Goal: Find specific page/section: Find specific page/section

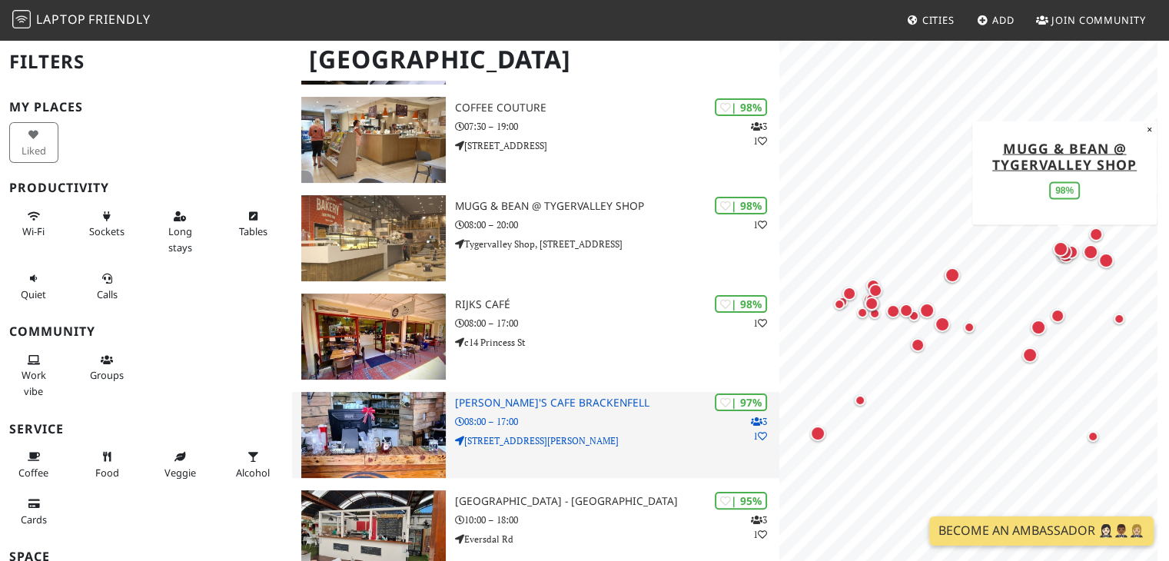
scroll to position [308, 0]
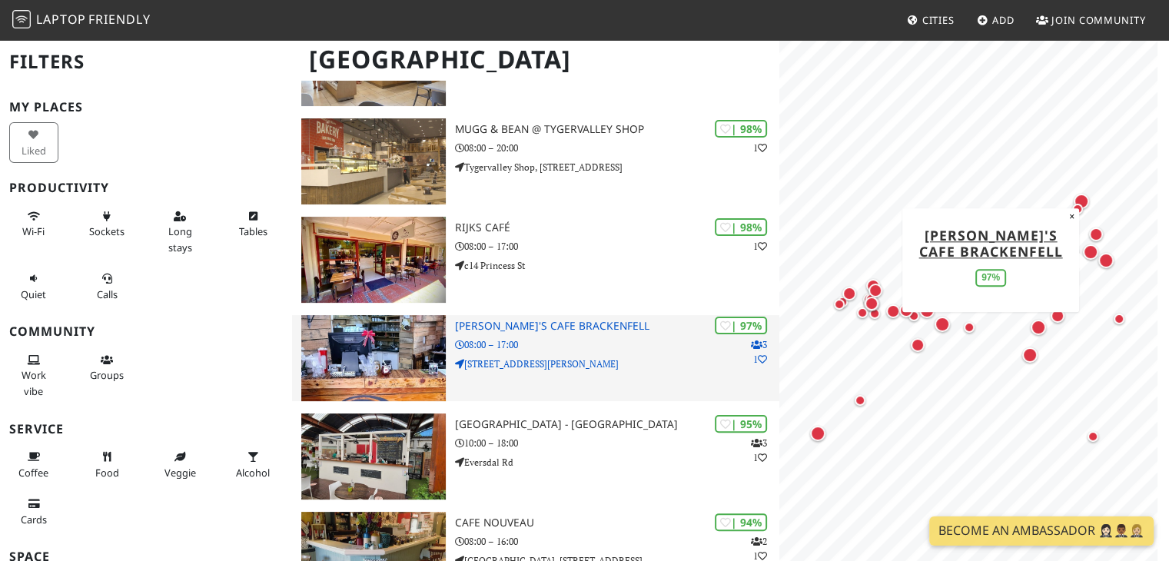
click at [573, 370] on p "24 John Gainsford St" at bounding box center [617, 364] width 325 height 15
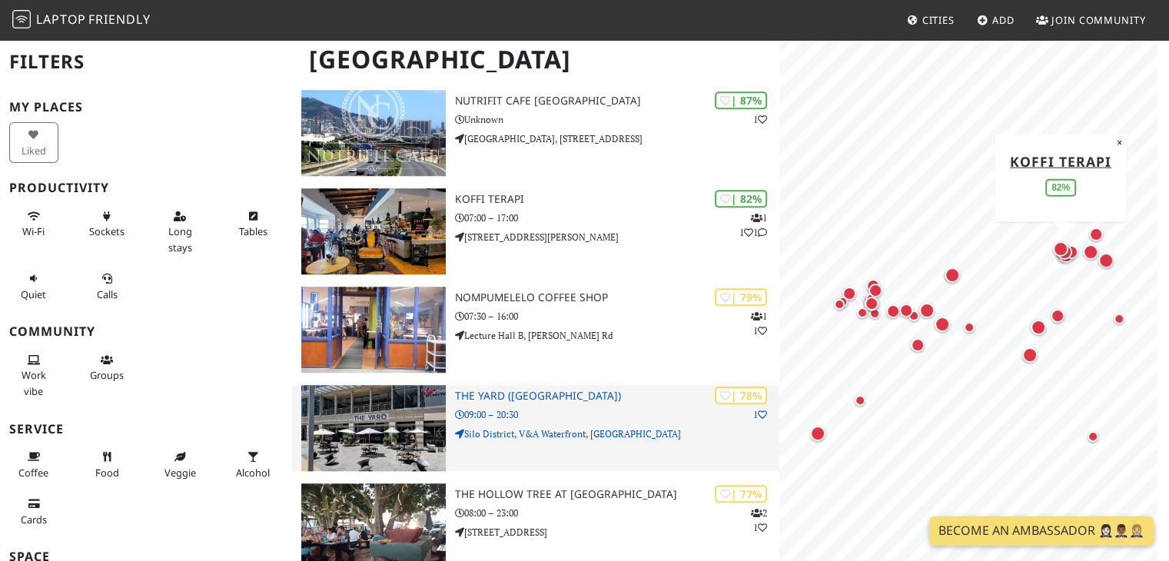
scroll to position [1230, 0]
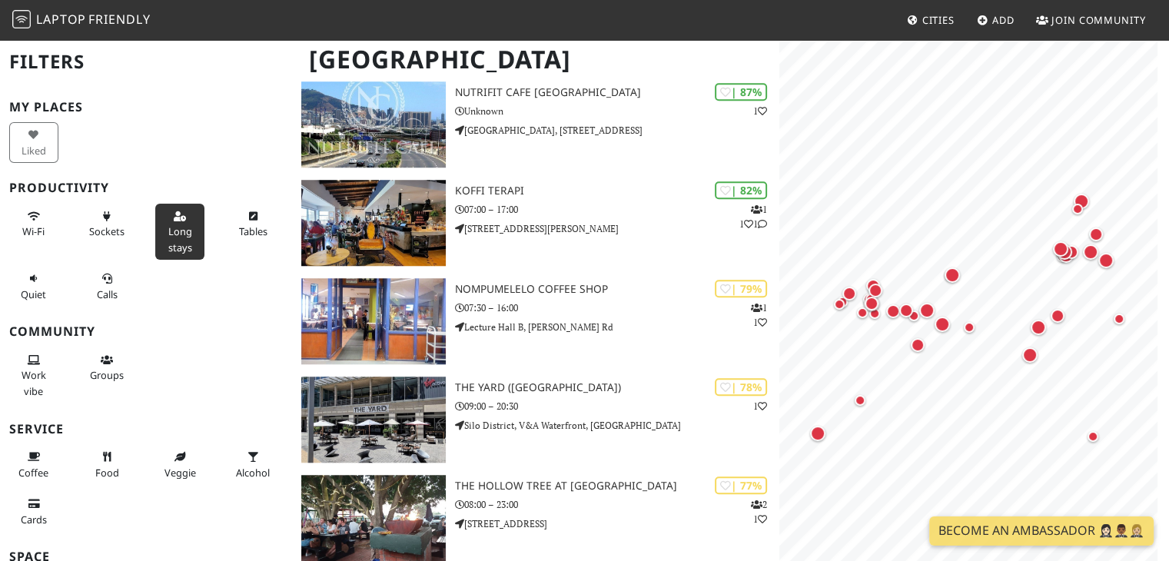
click at [178, 225] on span "Long stays" at bounding box center [180, 238] width 24 height 29
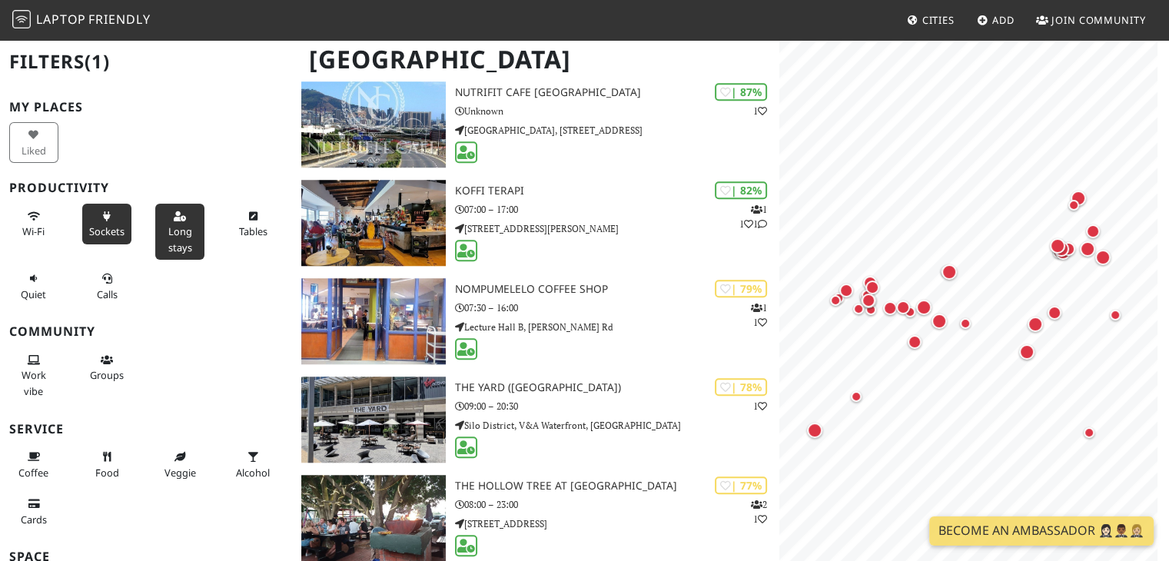
click at [89, 233] on span "Sockets" at bounding box center [106, 231] width 35 height 14
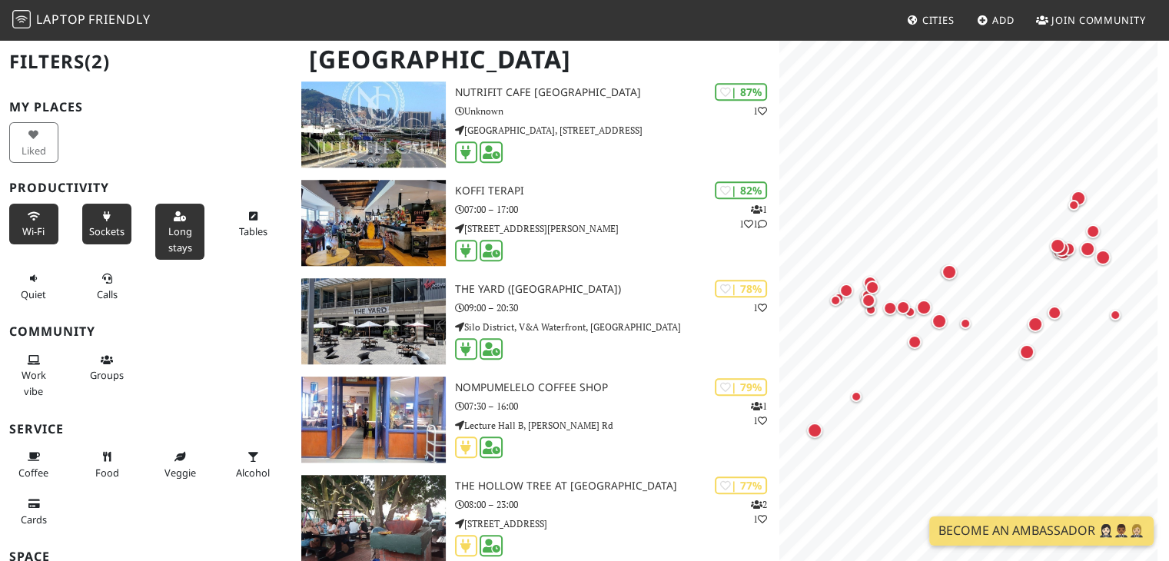
click at [39, 233] on span "Wi-Fi" at bounding box center [33, 231] width 22 height 14
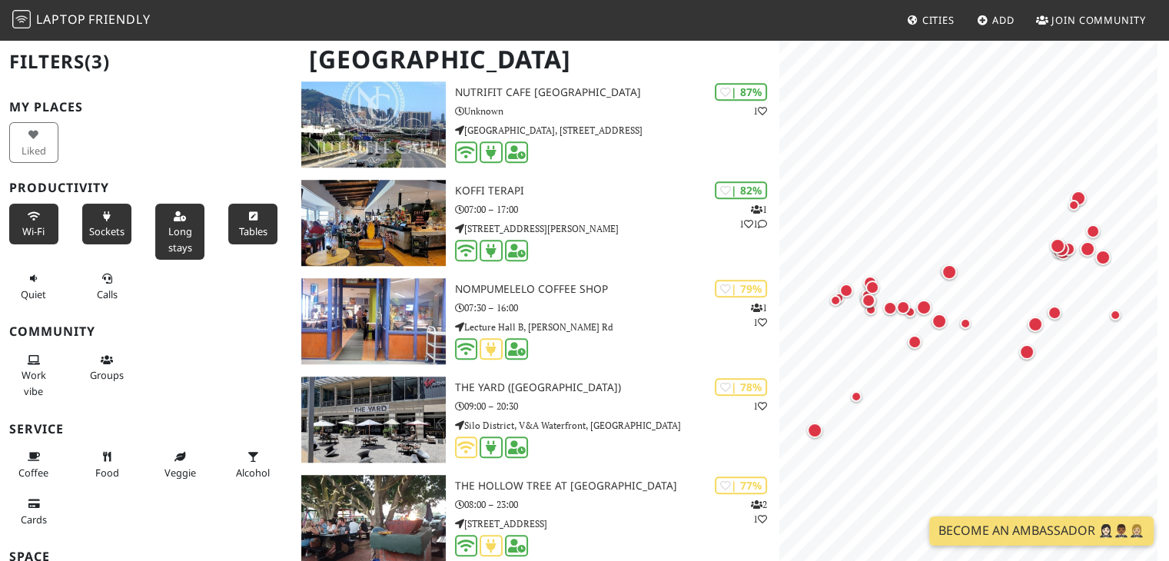
click at [229, 221] on button "Tables" at bounding box center [252, 224] width 49 height 41
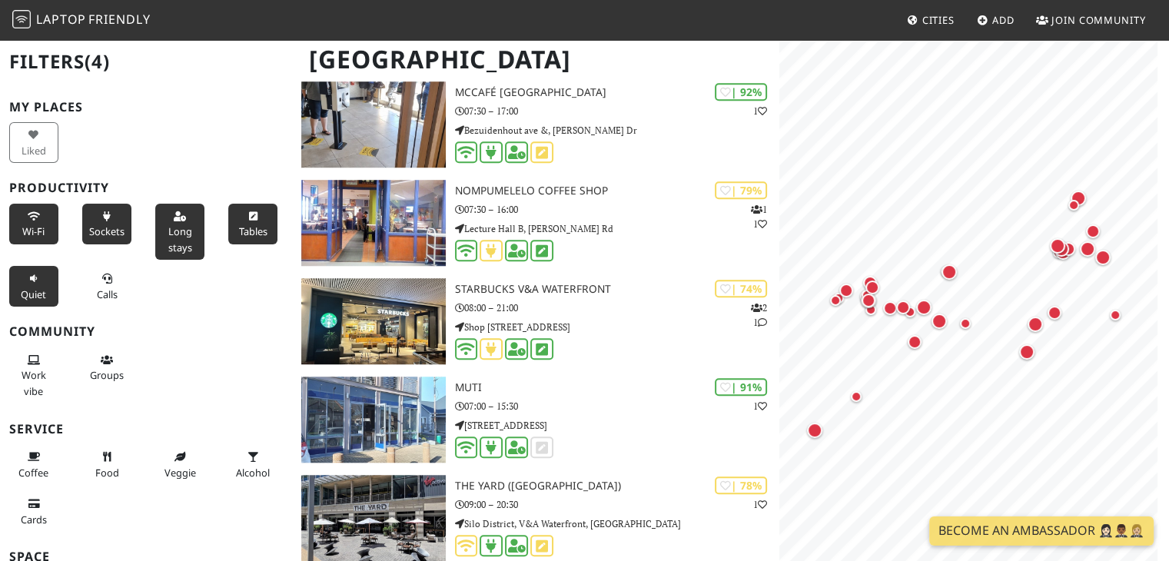
click at [37, 277] on icon at bounding box center [34, 279] width 12 height 10
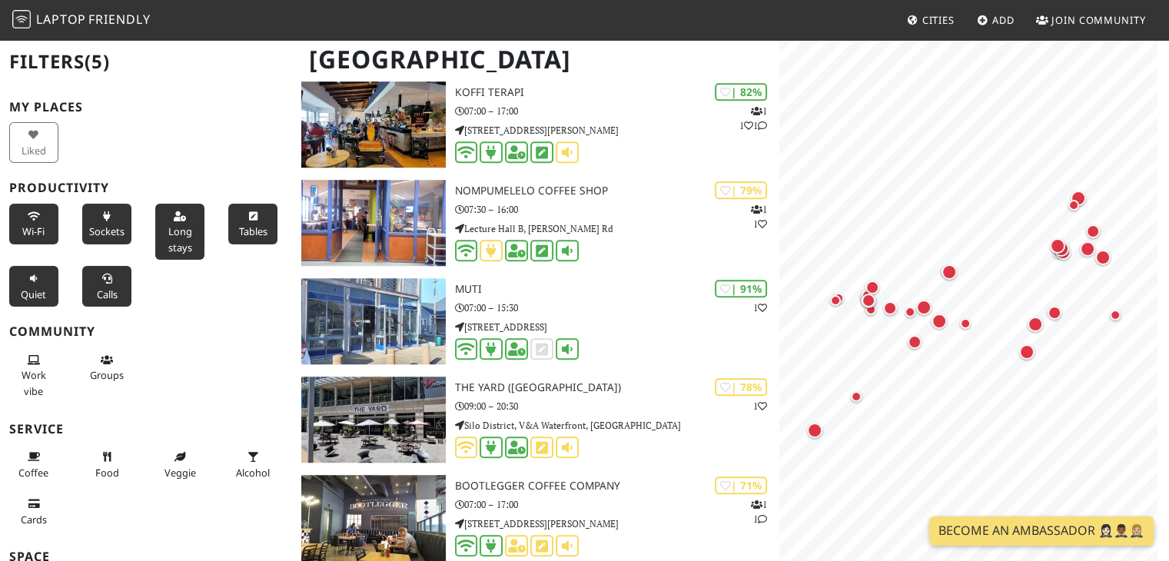
click at [92, 278] on button "Calls" at bounding box center [106, 286] width 49 height 41
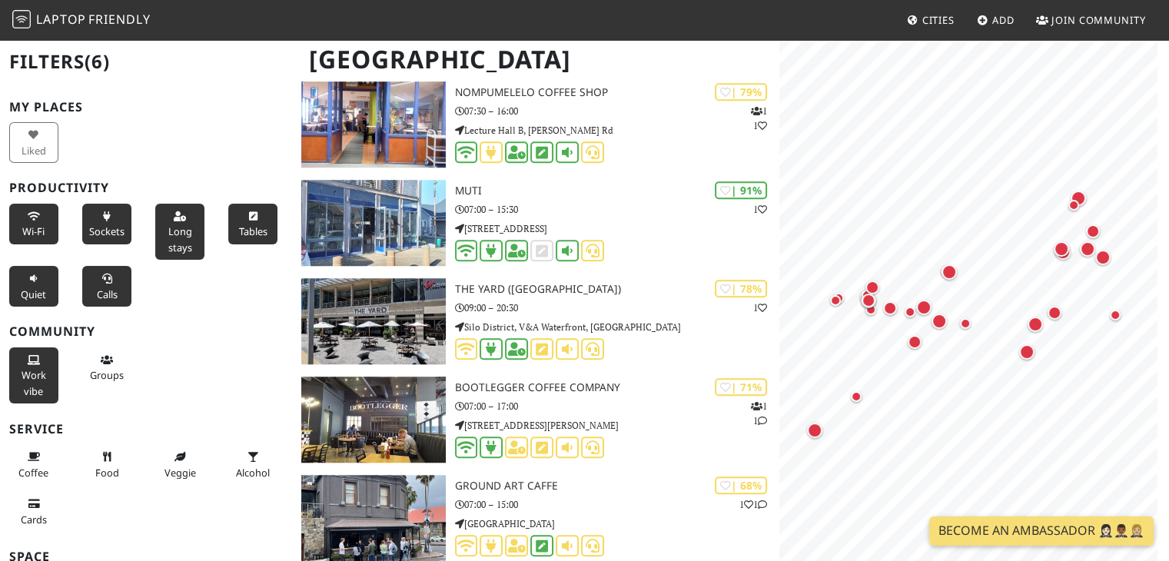
click at [31, 385] on span "Work vibe" at bounding box center [34, 382] width 25 height 29
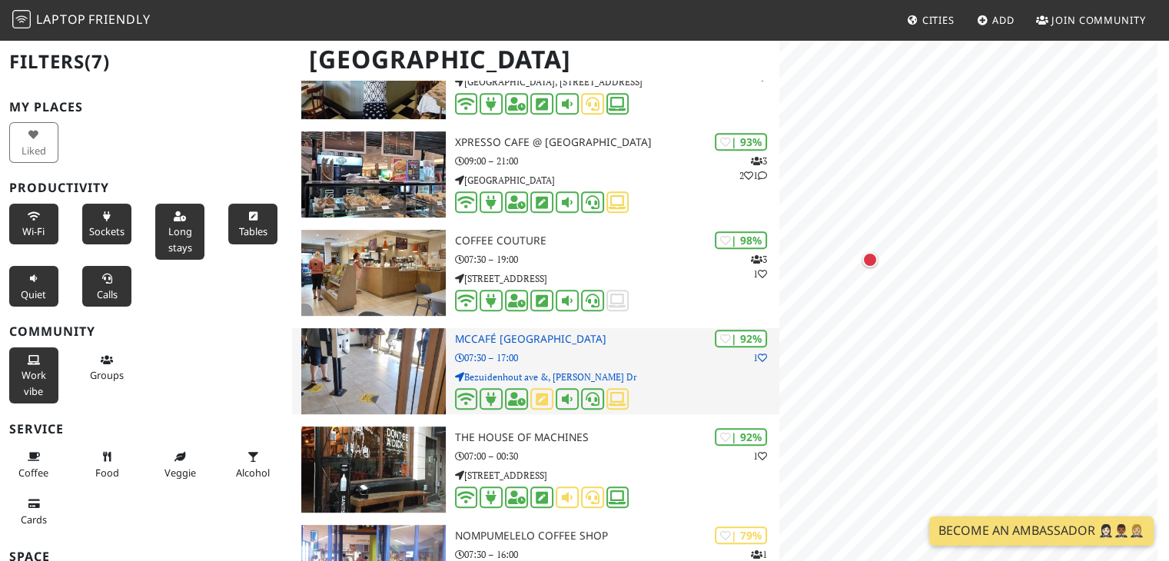
scroll to position [692, 0]
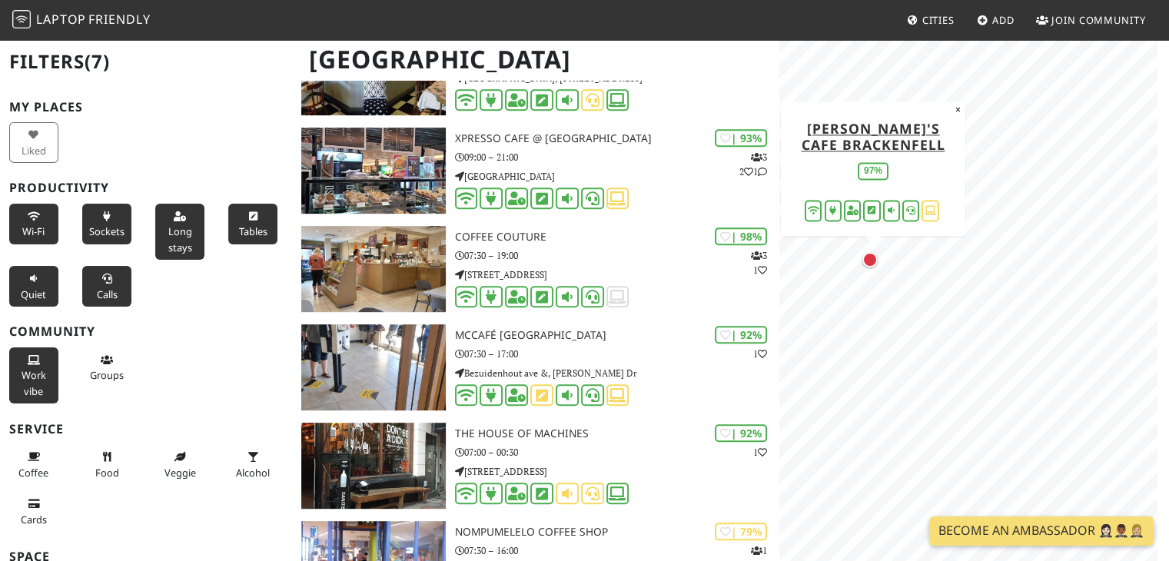
click at [872, 265] on div "Map marker" at bounding box center [870, 259] width 15 height 15
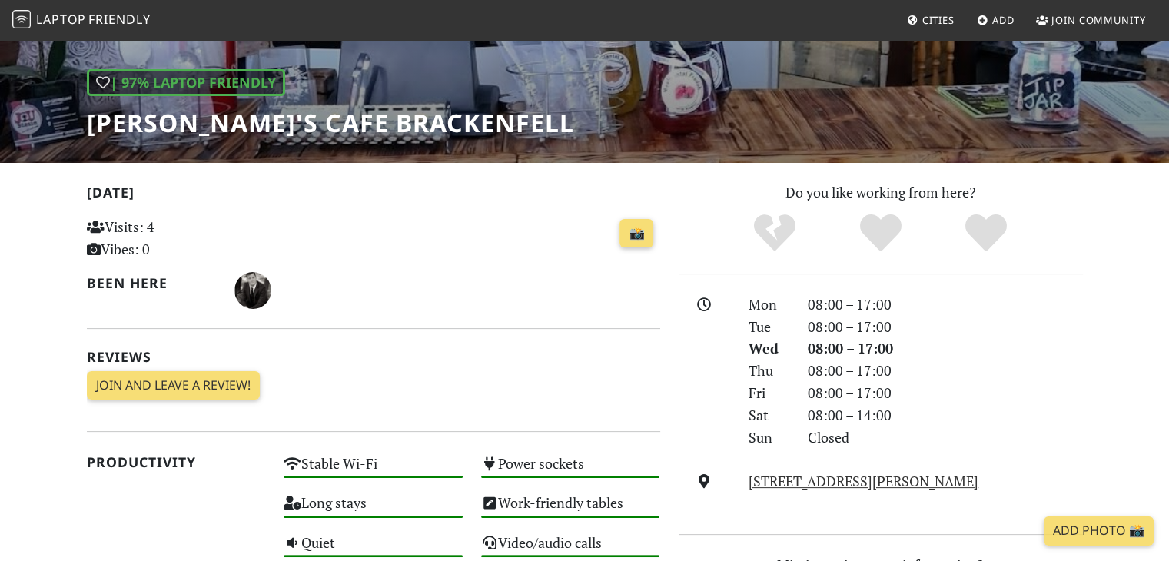
scroll to position [384, 0]
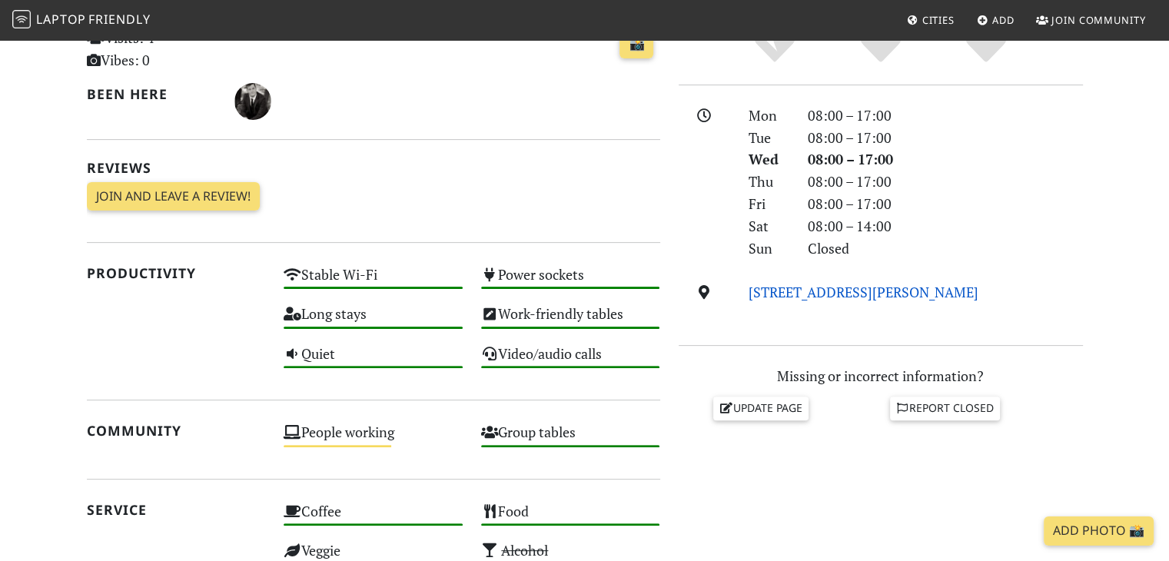
click at [779, 294] on link "[STREET_ADDRESS][PERSON_NAME]" at bounding box center [864, 292] width 230 height 18
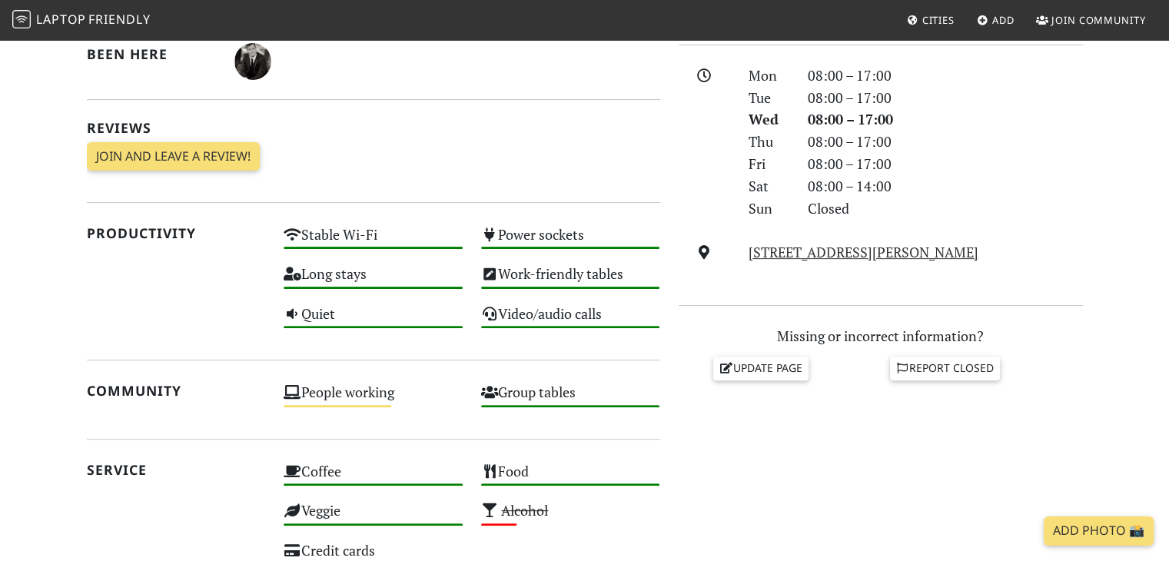
scroll to position [461, 0]
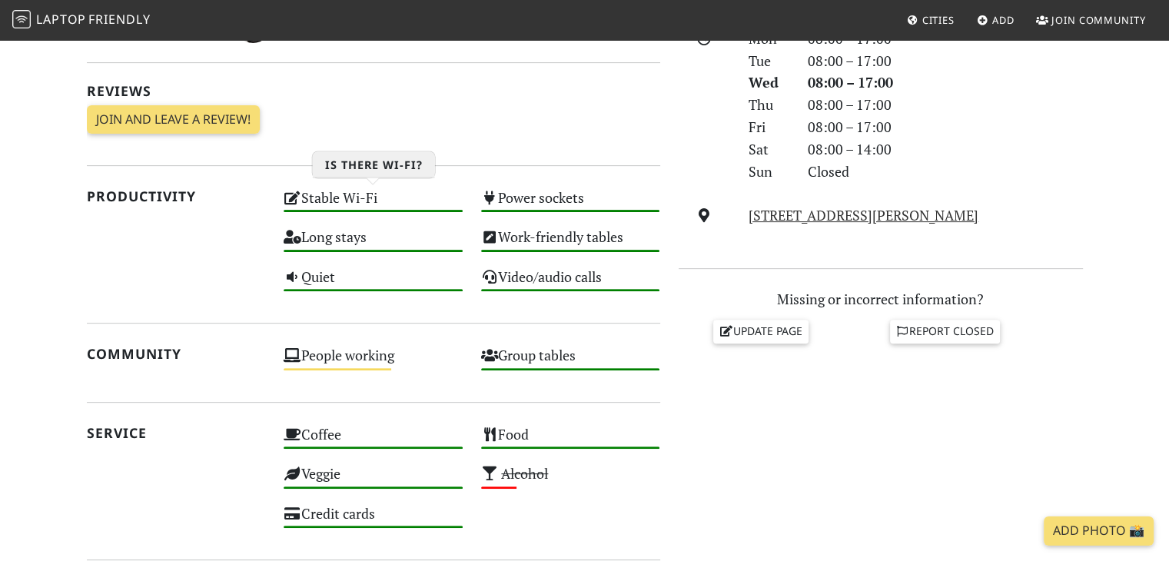
click at [354, 198] on div "Stable Wi-Fi High" at bounding box center [373, 204] width 198 height 39
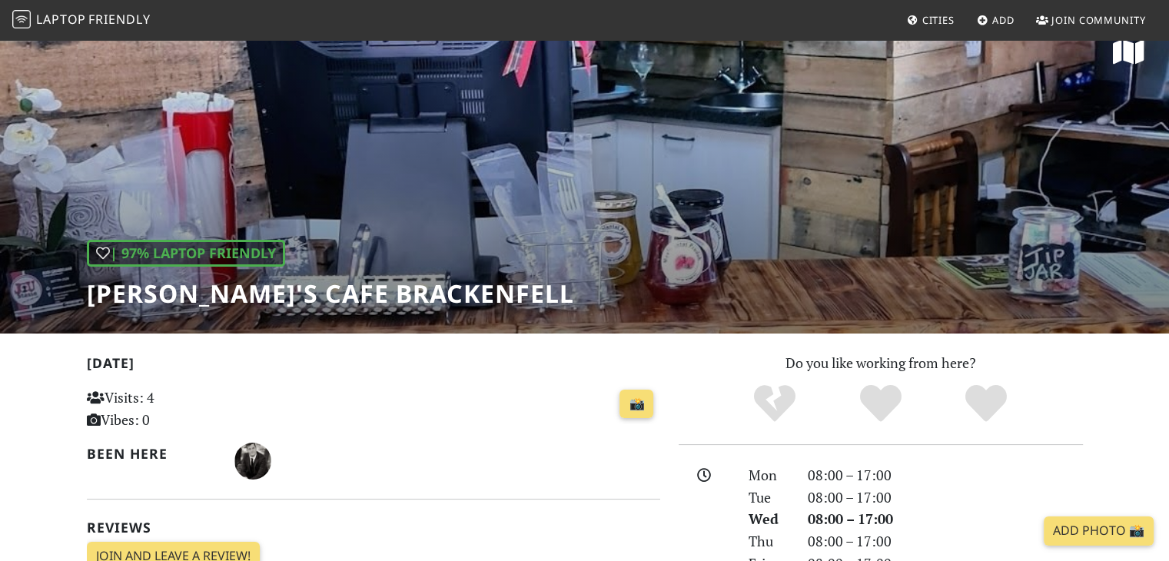
scroll to position [0, 0]
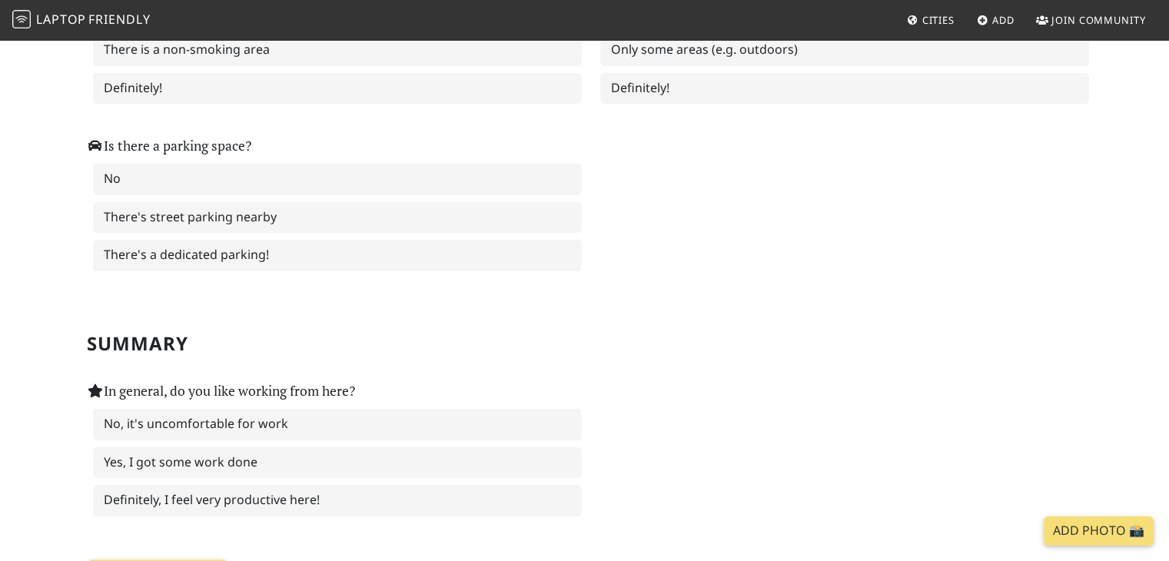
scroll to position [2306, 0]
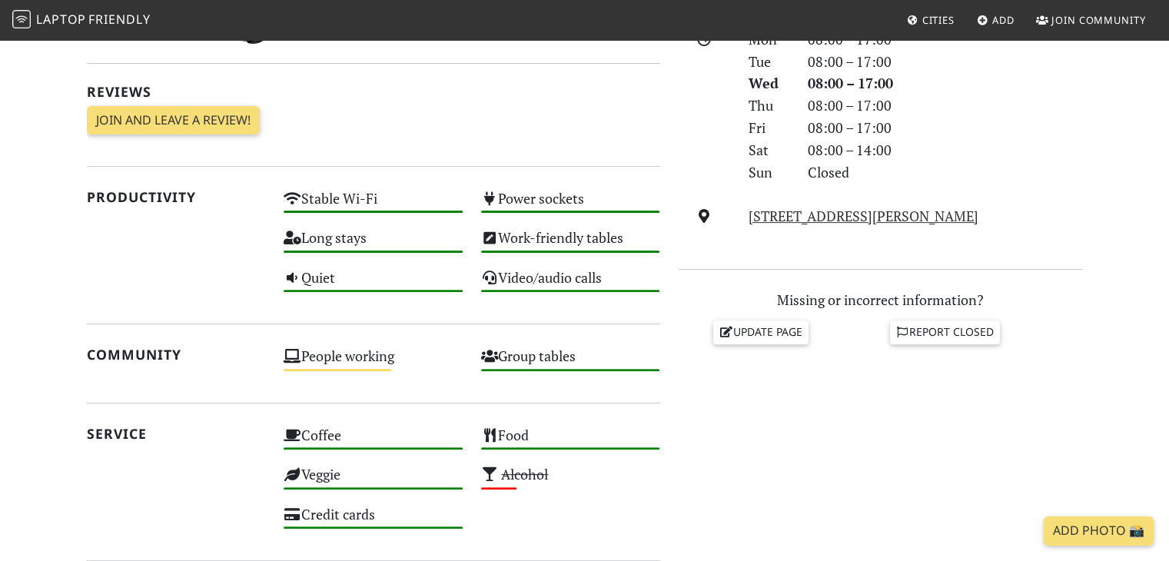
scroll to position [615, 0]
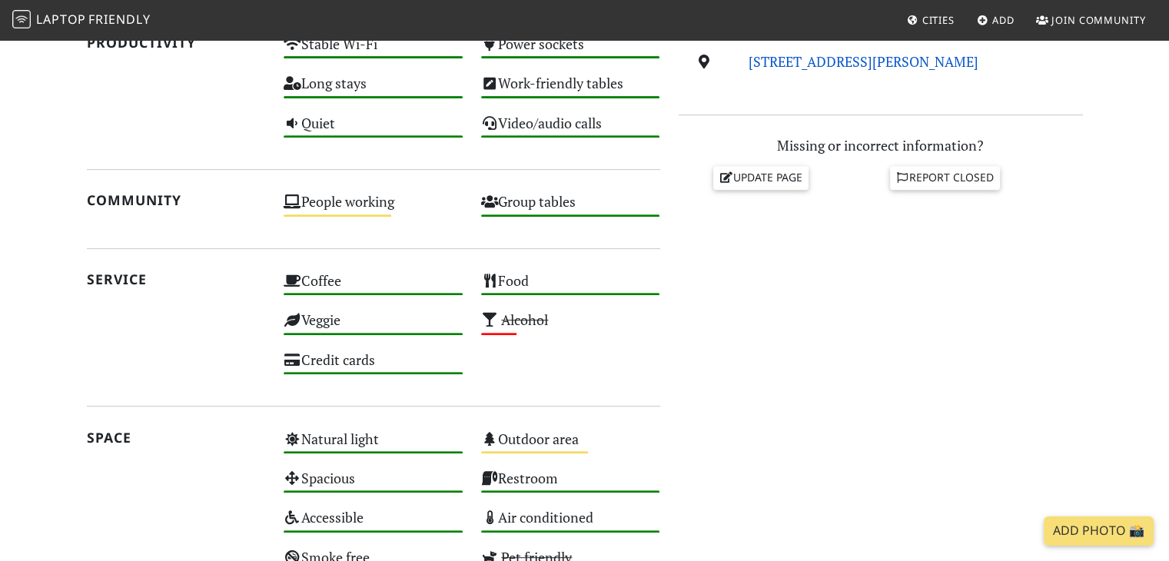
click at [830, 65] on link "[STREET_ADDRESS][PERSON_NAME]" at bounding box center [864, 61] width 230 height 18
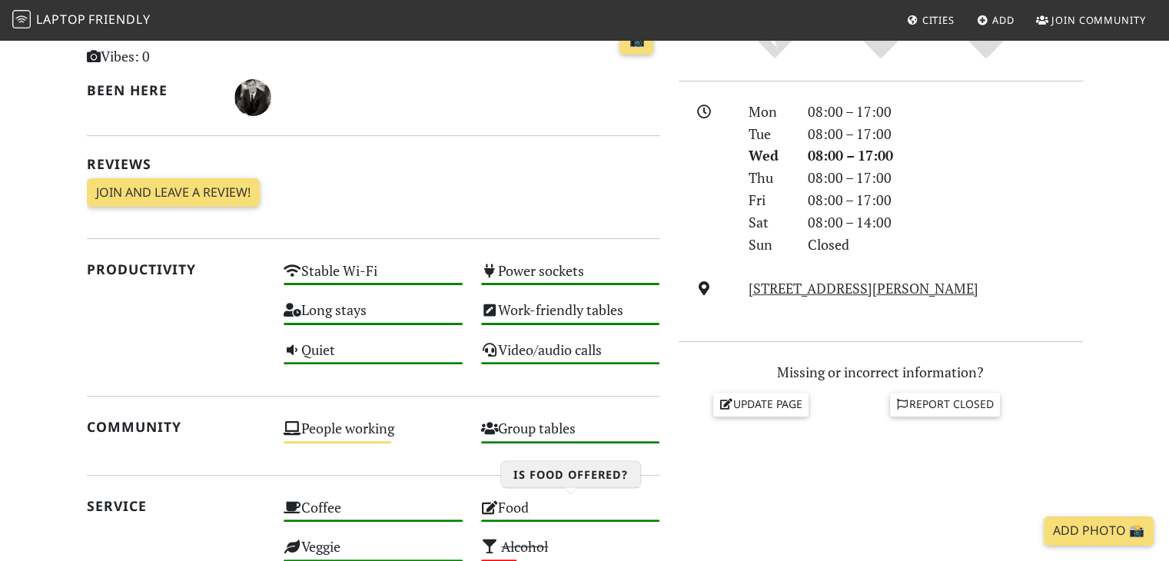
scroll to position [384, 0]
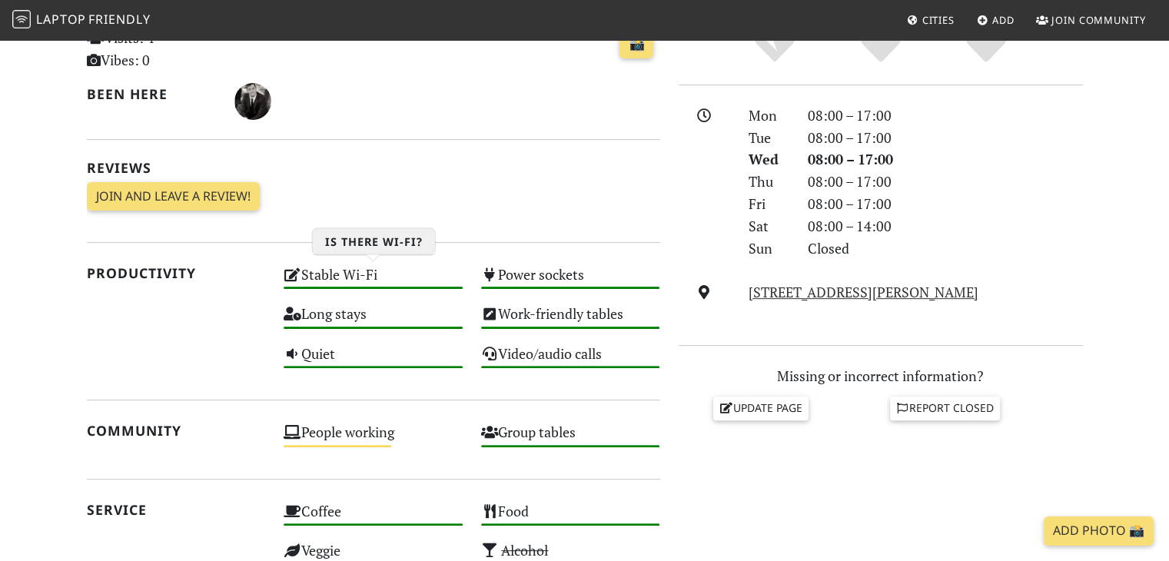
click at [289, 275] on icon at bounding box center [293, 275] width 18 height 14
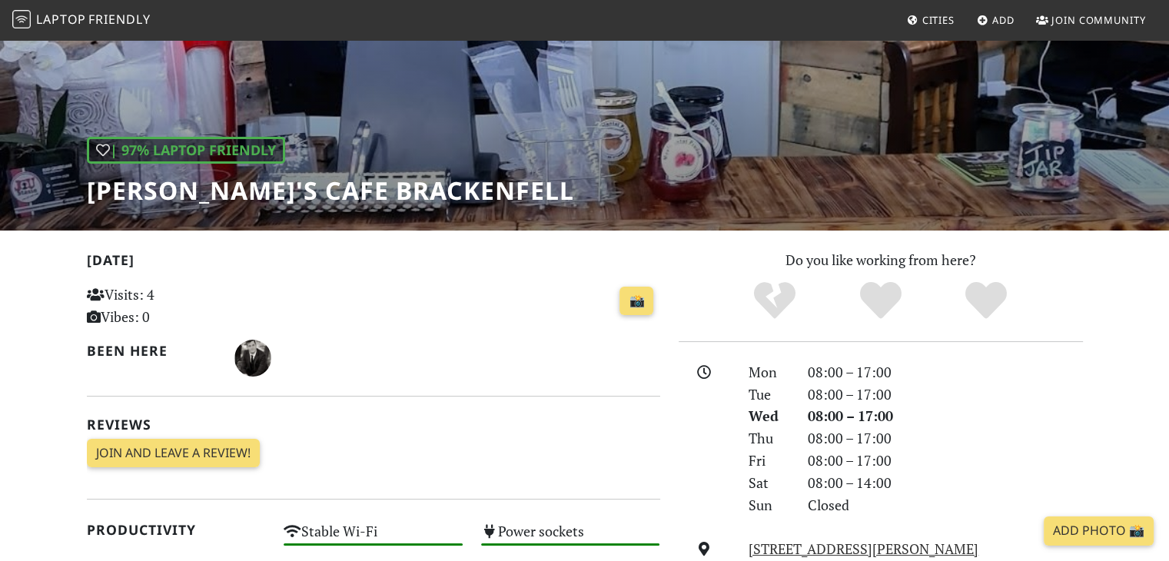
scroll to position [154, 0]
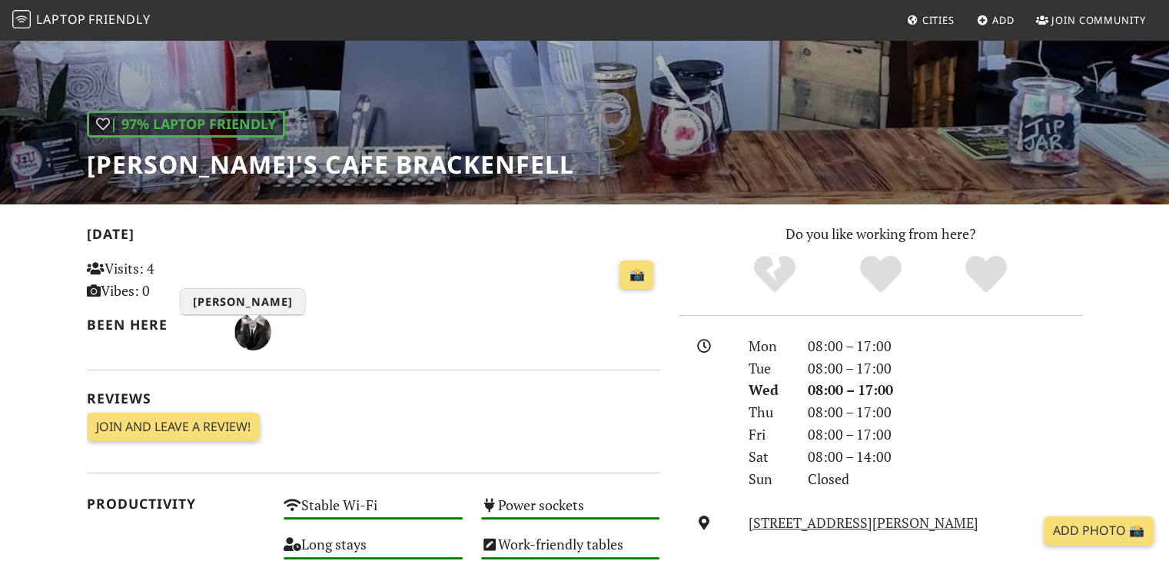
click at [257, 328] on img "Zander Pretorius" at bounding box center [252, 332] width 37 height 37
click at [248, 336] on img "Zander Pretorius" at bounding box center [252, 332] width 37 height 37
